Goal: Task Accomplishment & Management: Manage account settings

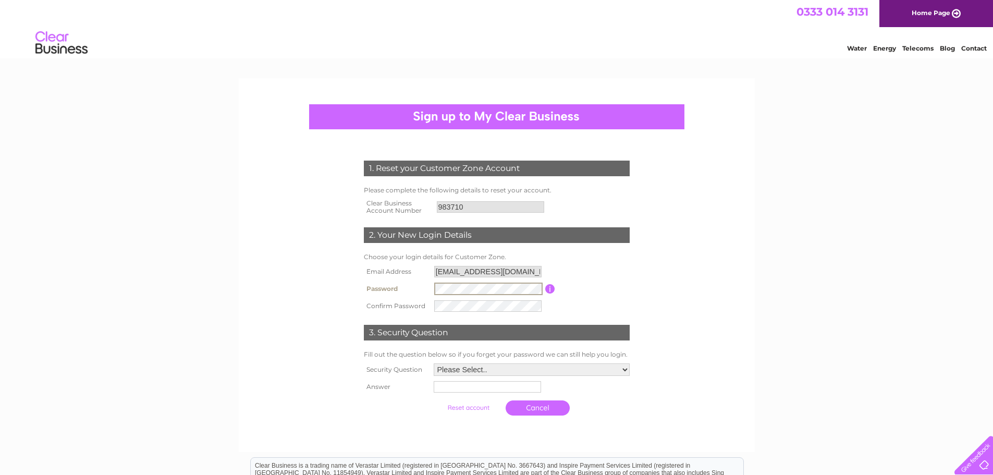
click at [659, 274] on form "1. Reset your Customer Zone Account Please complete the following details to re…" at bounding box center [497, 291] width 496 height 302
click at [606, 291] on td "Password must be at least 6 characters long" at bounding box center [593, 288] width 77 height 17
click at [474, 366] on select "Please Select.. In what town or city was your first job? In what town or city d…" at bounding box center [531, 369] width 197 height 14
select select "5"
click at [433, 363] on select "Please Select.. In what town or city was your first job? In what town or city d…" at bounding box center [531, 369] width 197 height 14
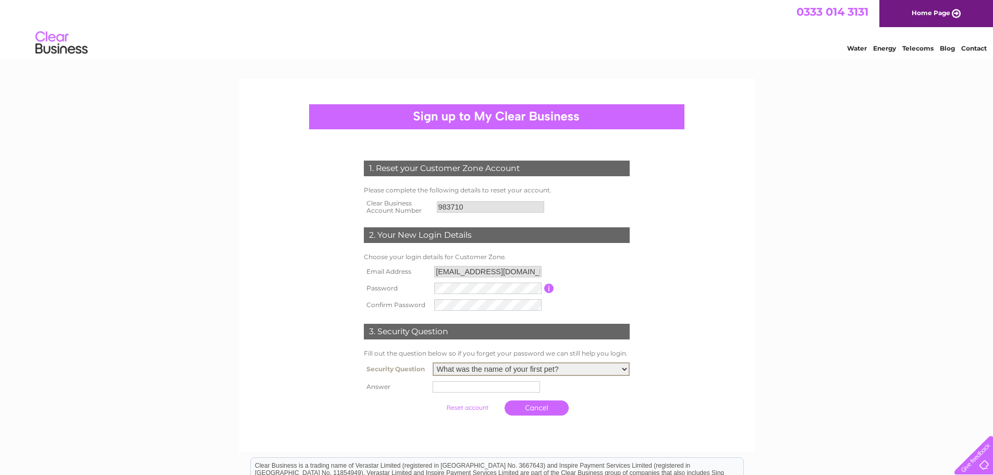
click at [459, 388] on input "text" at bounding box center [486, 386] width 107 height 11
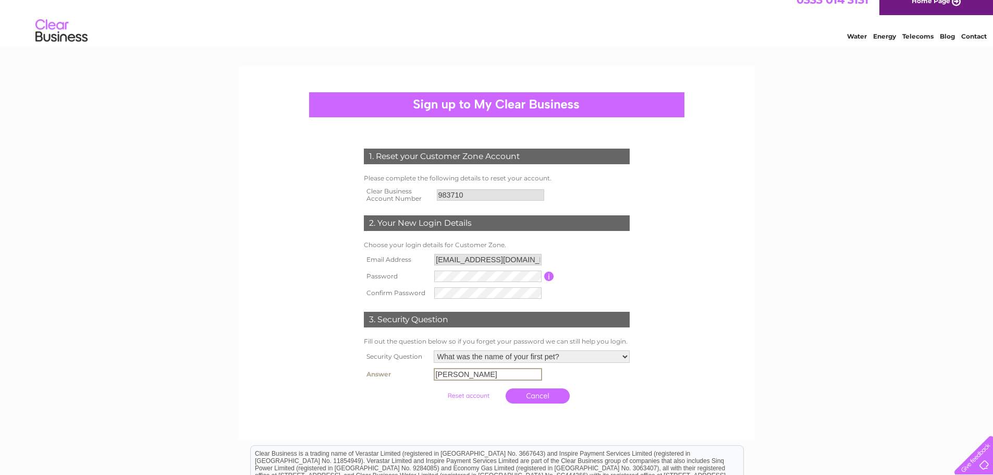
scroll to position [6, 0]
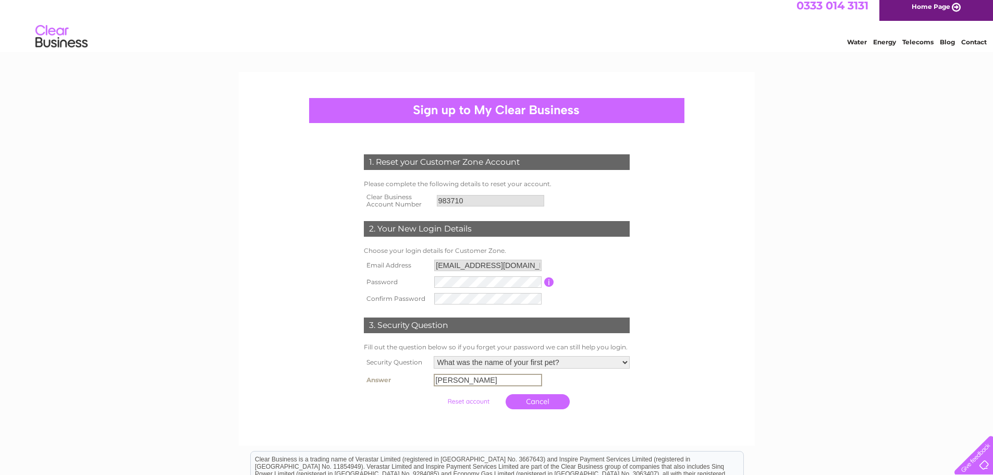
type input "Sasha"
click at [465, 399] on input "submit" at bounding box center [468, 400] width 64 height 15
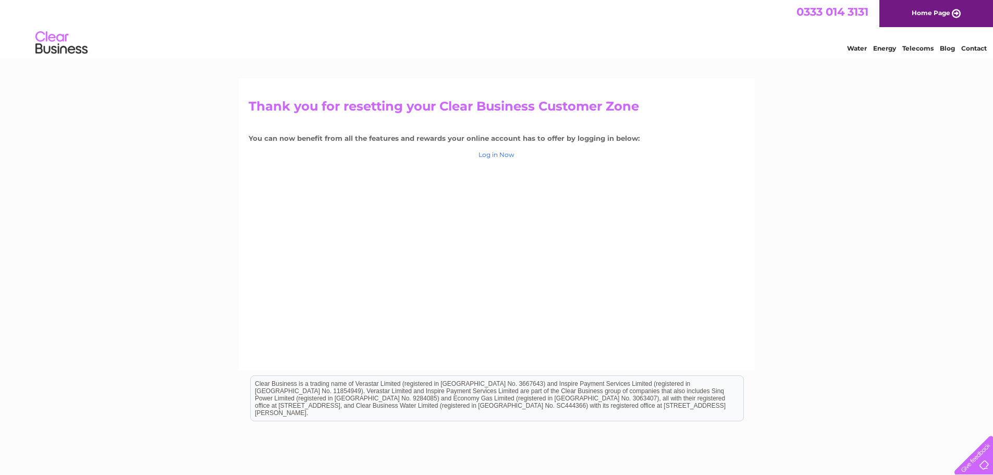
click at [494, 153] on link "Log in Now" at bounding box center [496, 155] width 36 height 8
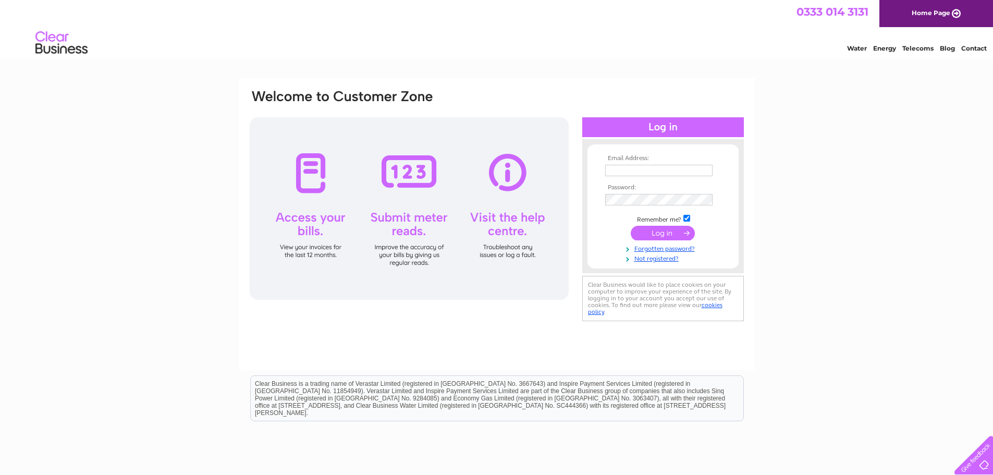
type input "[EMAIL_ADDRESS][DOMAIN_NAME]"
click at [663, 232] on input "submit" at bounding box center [663, 233] width 64 height 15
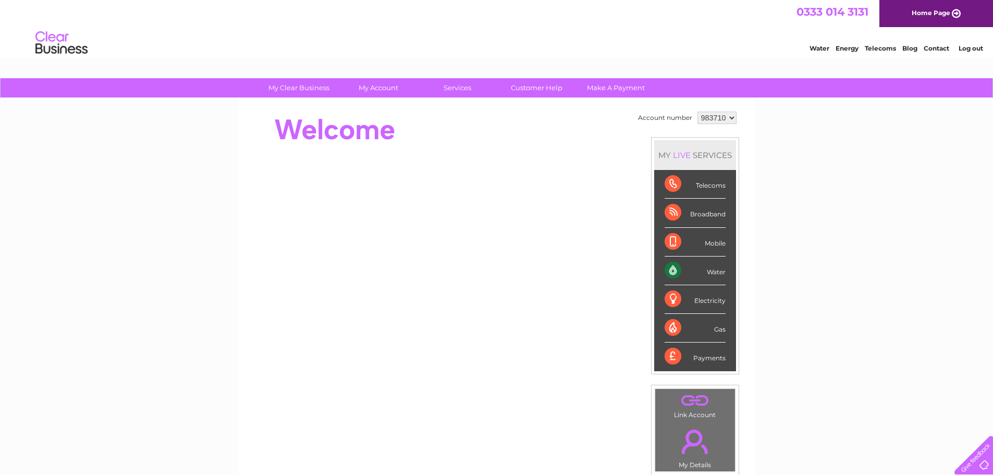
click at [731, 115] on select "983710" at bounding box center [716, 118] width 39 height 13
click at [783, 135] on div "My Clear Business Login Details My Details My Preferences Link Account My Accou…" at bounding box center [496, 371] width 993 height 586
click at [632, 51] on div "Water Energy Telecoms Blog Contact Log out" at bounding box center [496, 44] width 993 height 34
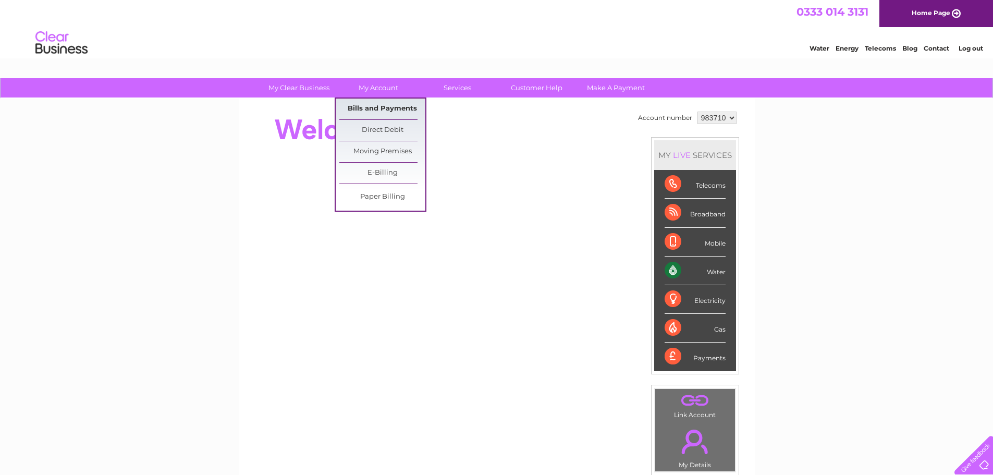
click at [380, 106] on link "Bills and Payments" at bounding box center [382, 108] width 86 height 21
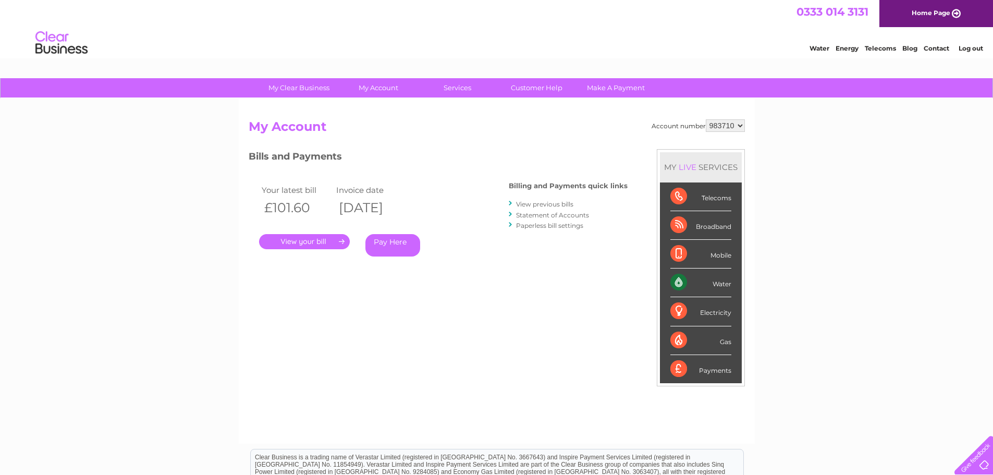
click at [379, 127] on h2 "My Account" at bounding box center [497, 129] width 496 height 20
click at [359, 42] on div "Water Energy Telecoms Blog Contact Log out" at bounding box center [496, 44] width 993 height 34
